Goal: Find specific page/section: Find specific page/section

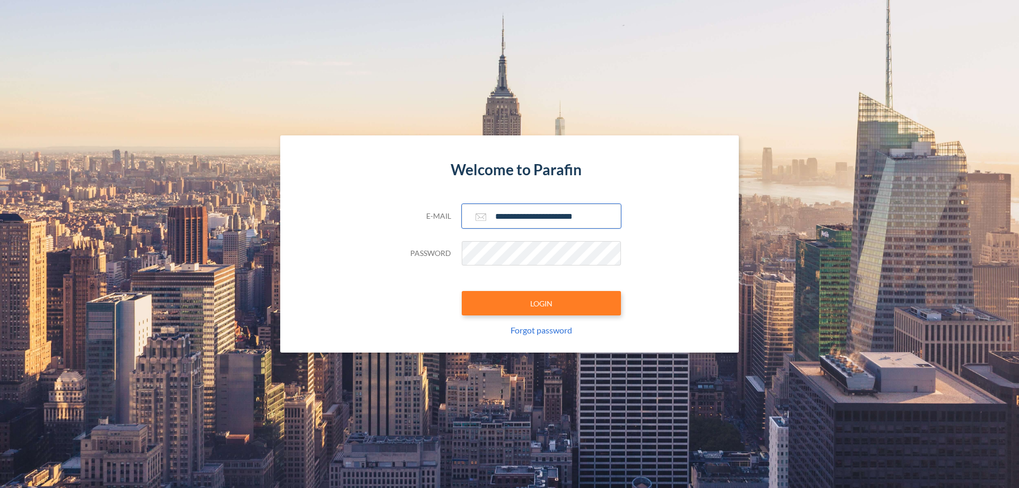
type input "**********"
click at [542, 303] on button "LOGIN" at bounding box center [541, 303] width 159 height 24
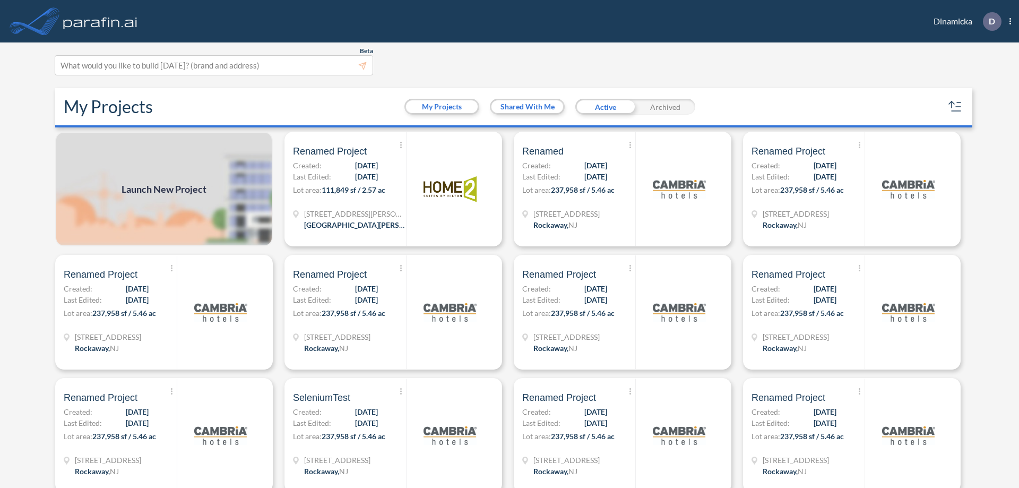
scroll to position [3, 0]
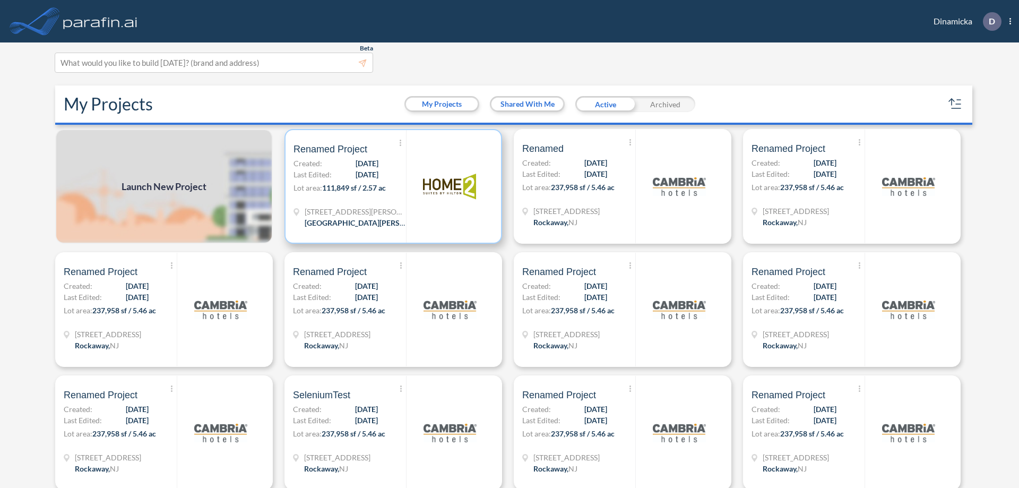
click at [391, 186] on p "Lot area: 111,849 sf / 2.57 ac" at bounding box center [350, 189] width 113 height 15
